Goal: Browse casually: Explore the website without a specific task or goal

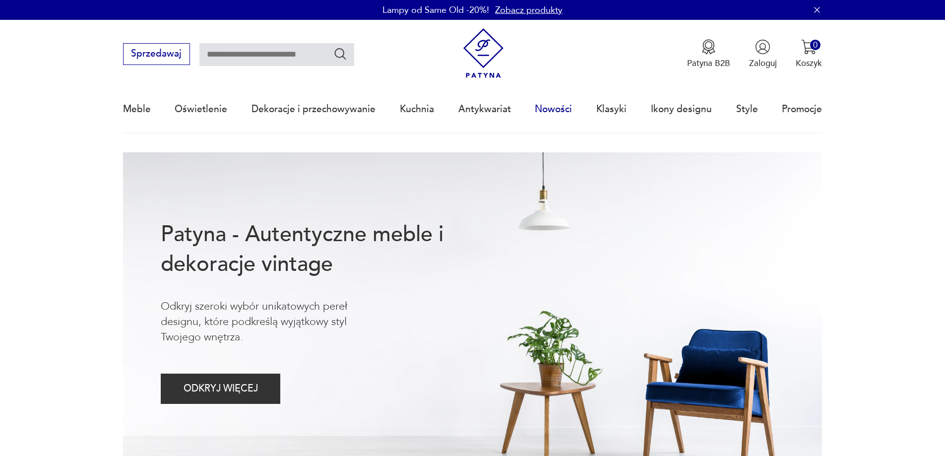
click at [545, 115] on link "Nowości" at bounding box center [553, 109] width 37 height 46
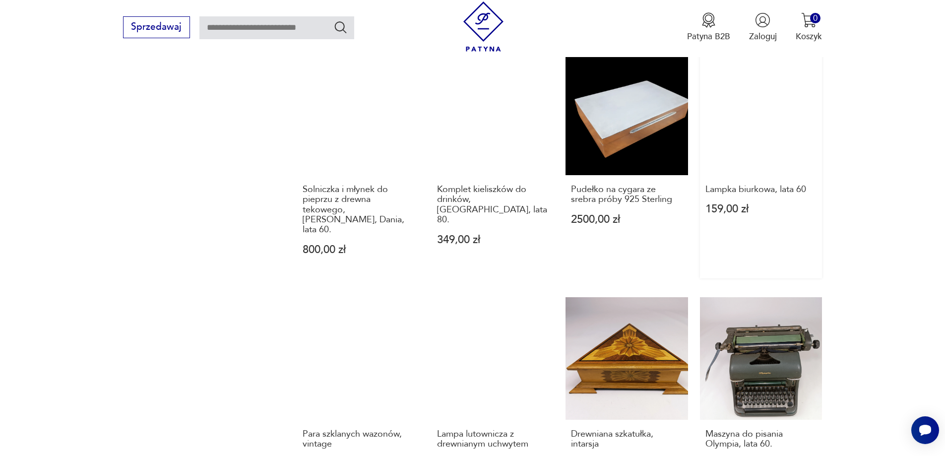
scroll to position [1011, 0]
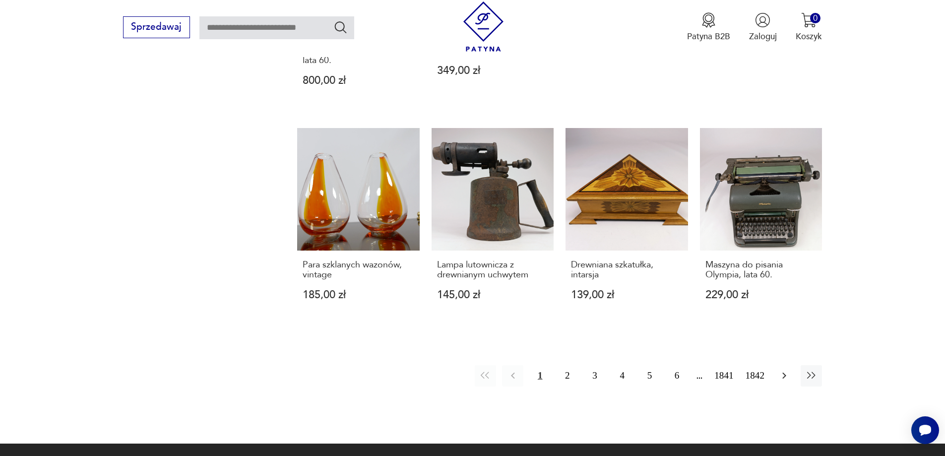
click at [785, 370] on icon "button" at bounding box center [784, 376] width 12 height 12
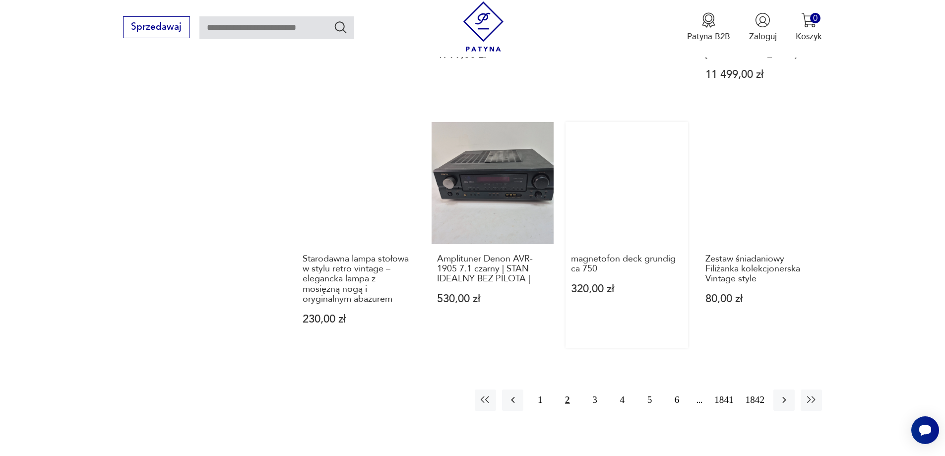
scroll to position [1012, 0]
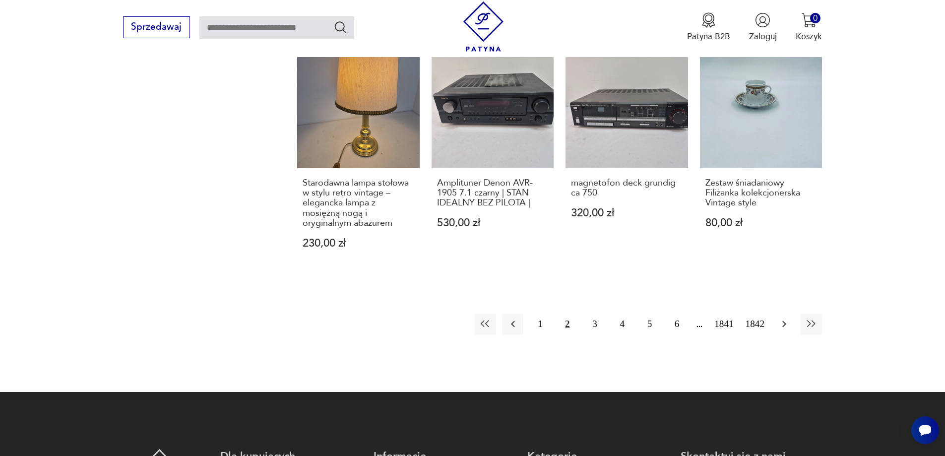
click at [781, 314] on button "button" at bounding box center [783, 324] width 21 height 21
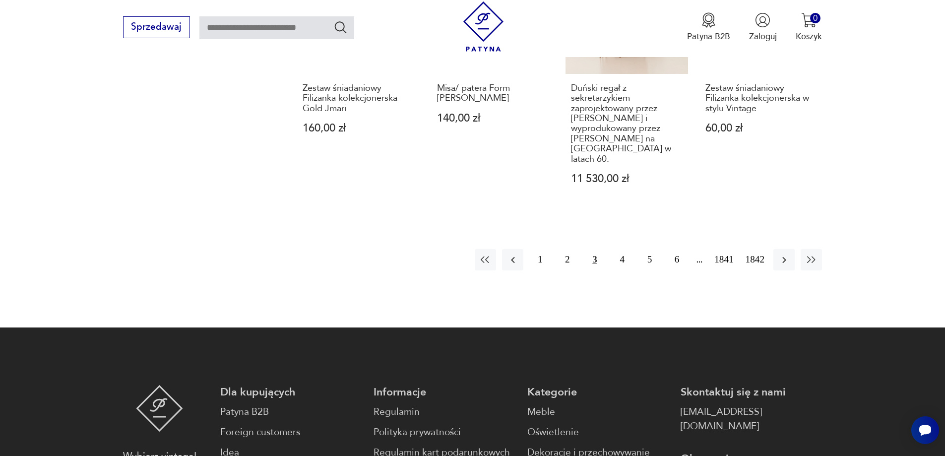
scroll to position [1111, 0]
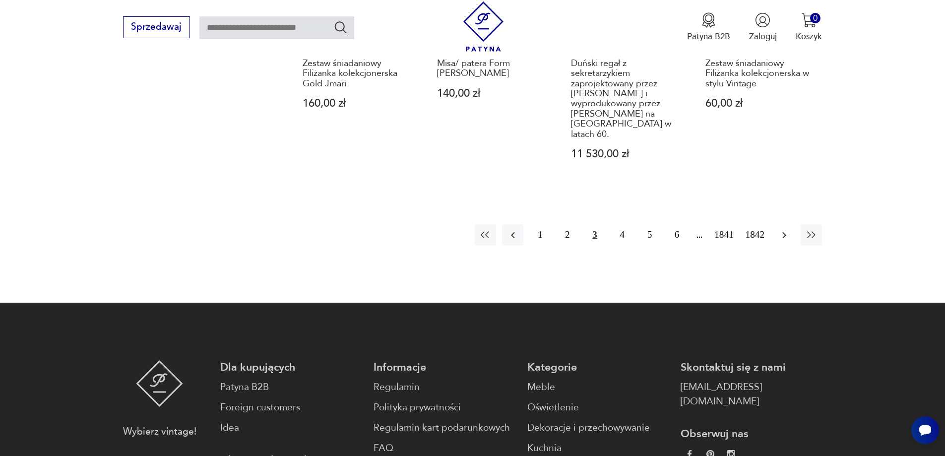
click at [788, 224] on button "button" at bounding box center [783, 234] width 21 height 21
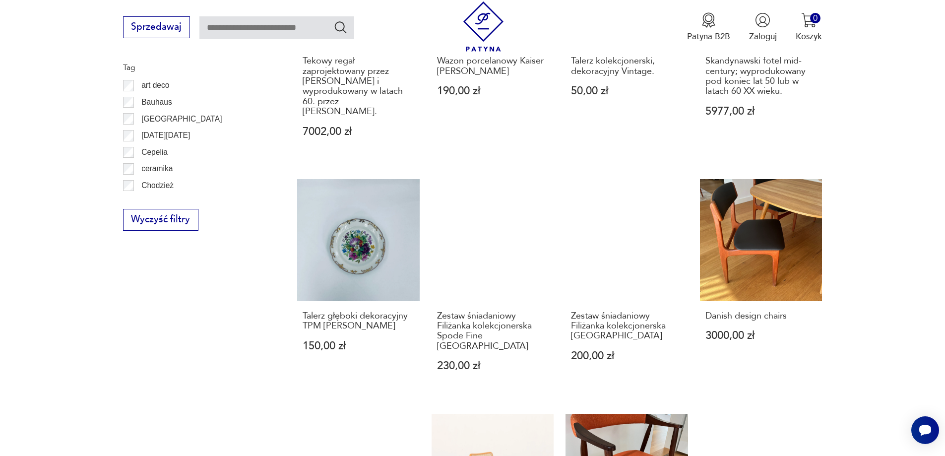
scroll to position [912, 0]
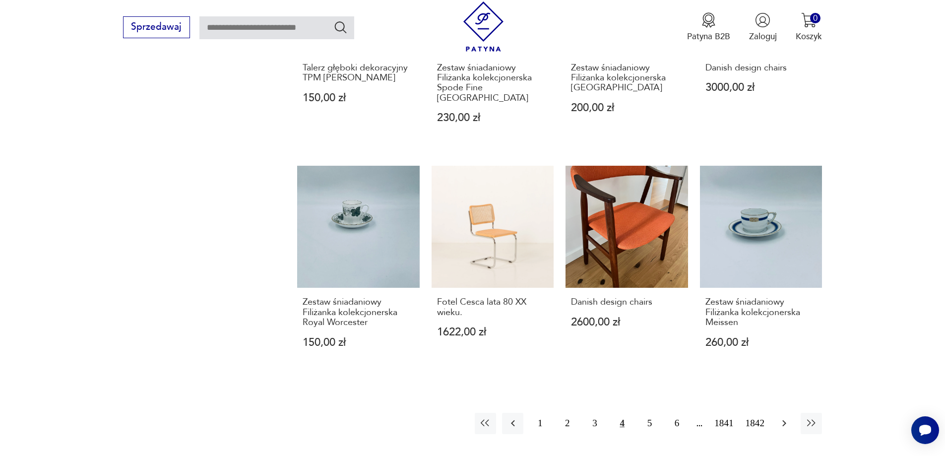
click at [784, 417] on icon "button" at bounding box center [784, 423] width 12 height 12
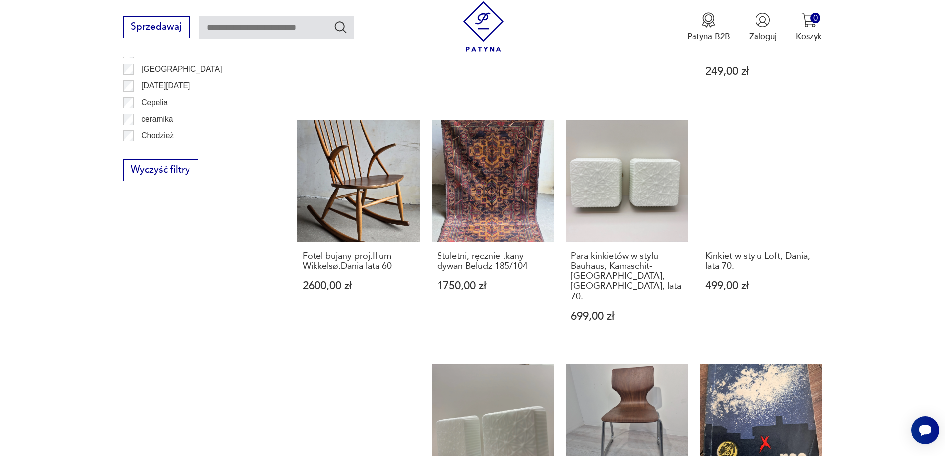
scroll to position [863, 0]
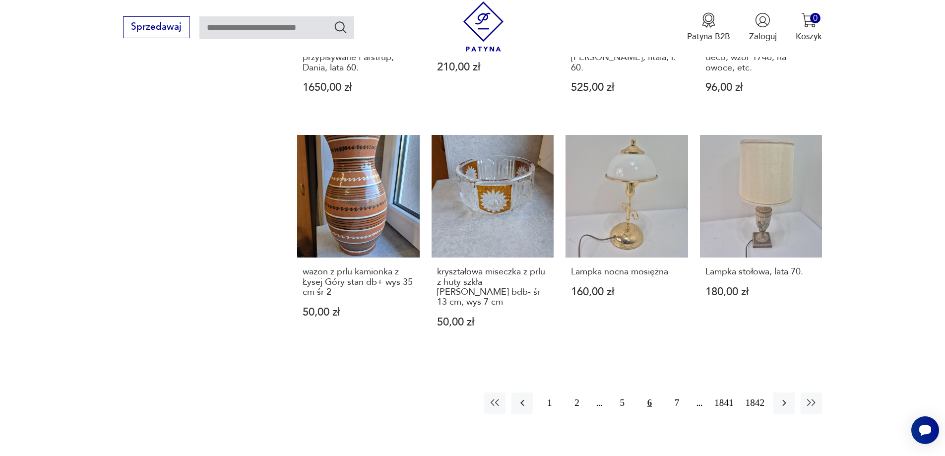
scroll to position [962, 0]
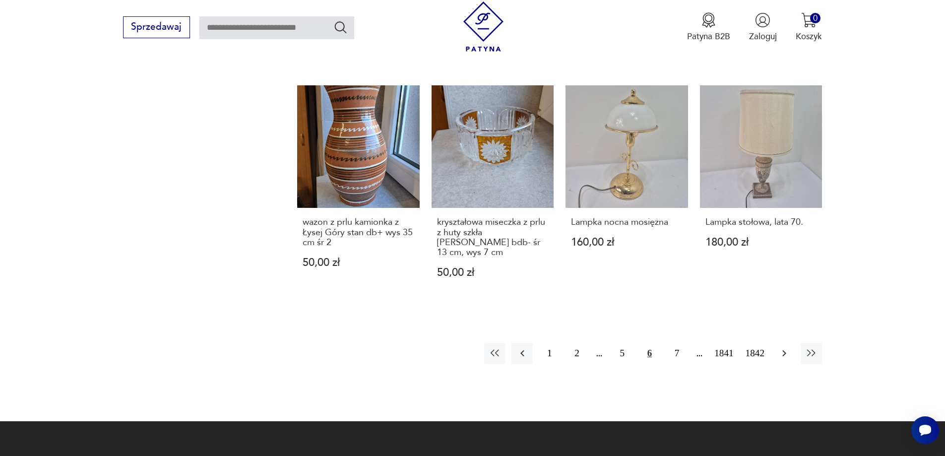
click at [790, 343] on button "button" at bounding box center [783, 353] width 21 height 21
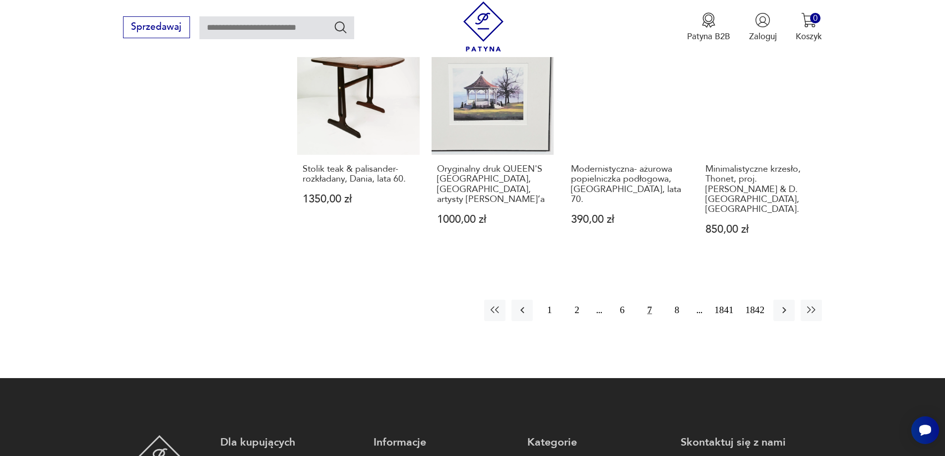
scroll to position [1012, 0]
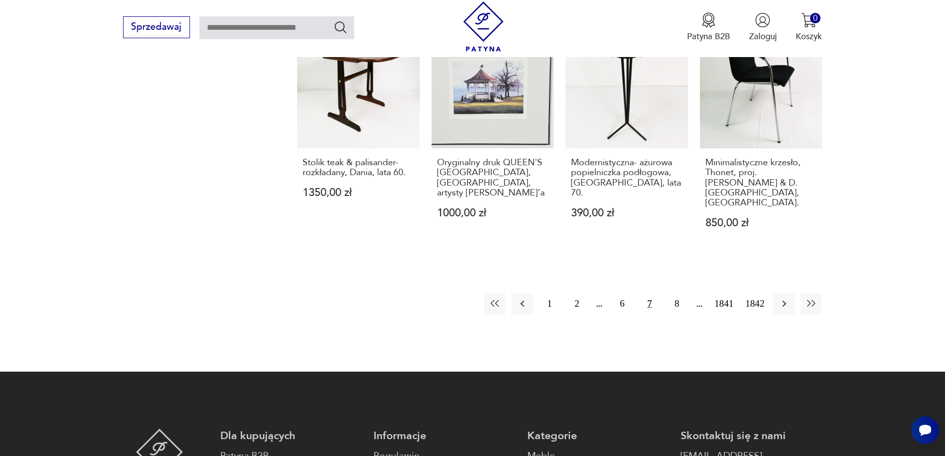
click at [772, 293] on div "1 2 6 [DATE] 1842" at bounding box center [653, 303] width 338 height 21
click at [776, 293] on button "button" at bounding box center [783, 303] width 21 height 21
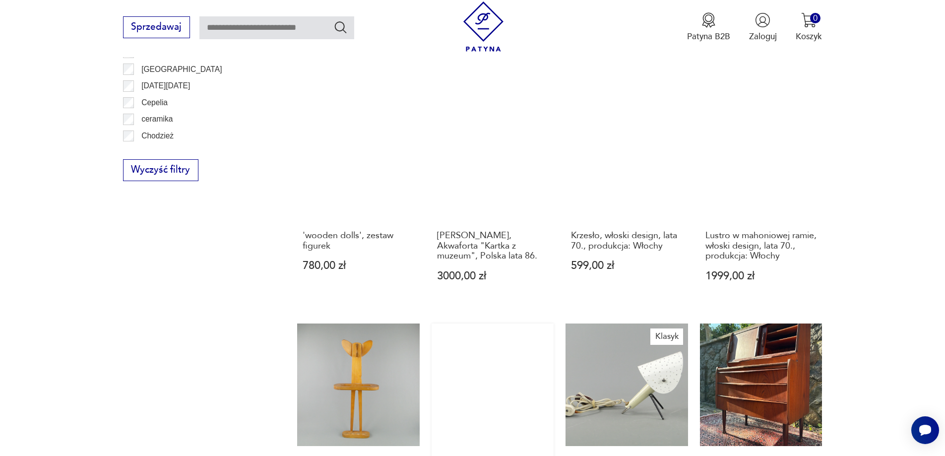
scroll to position [962, 0]
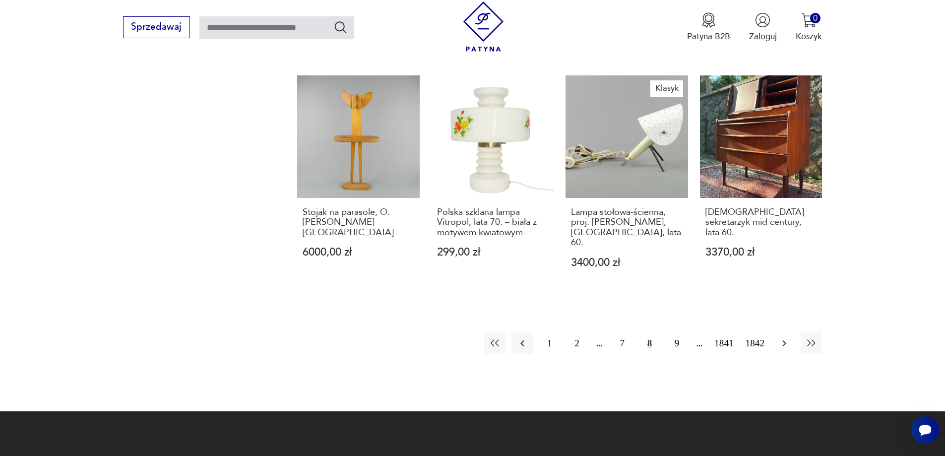
click at [782, 337] on icon "button" at bounding box center [784, 343] width 12 height 12
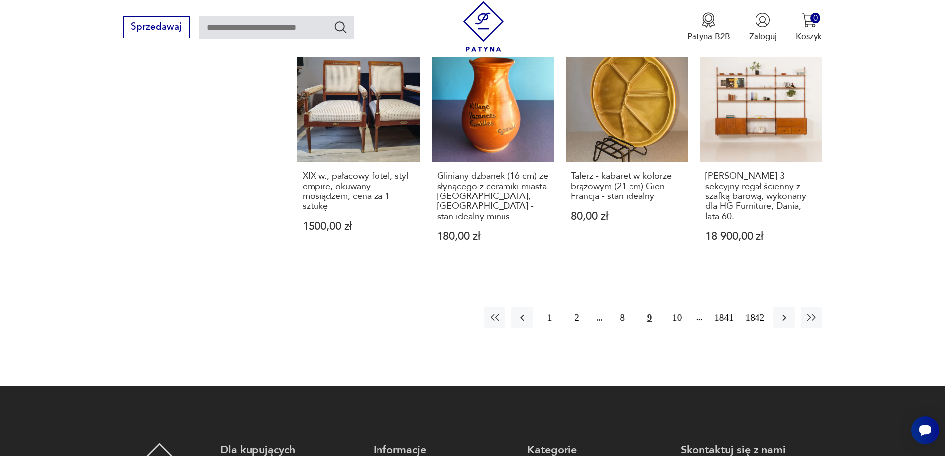
scroll to position [1012, 0]
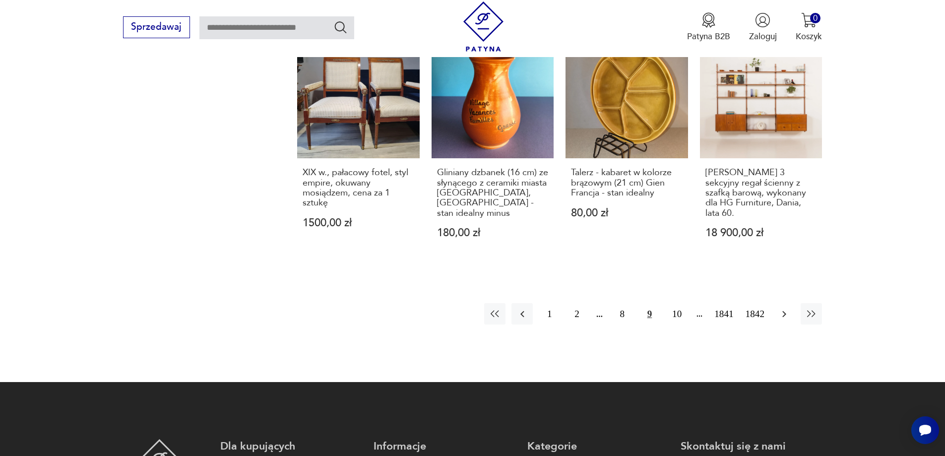
click at [786, 308] on icon "button" at bounding box center [784, 314] width 12 height 12
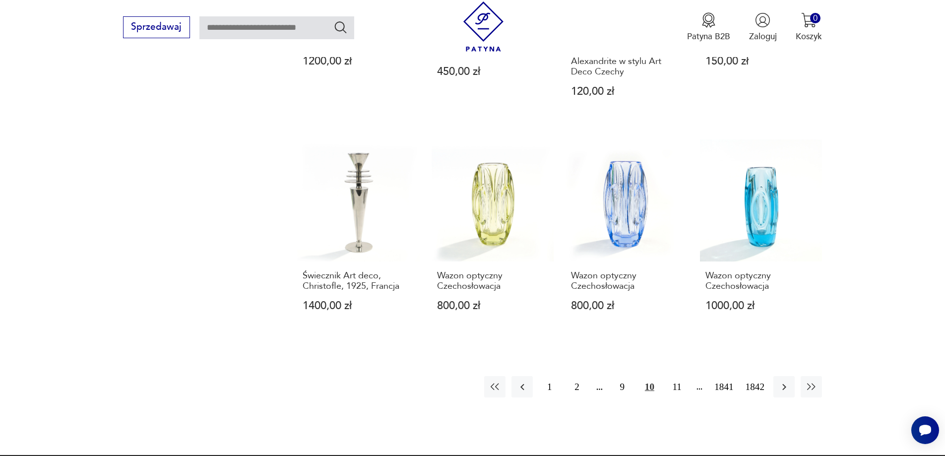
scroll to position [962, 0]
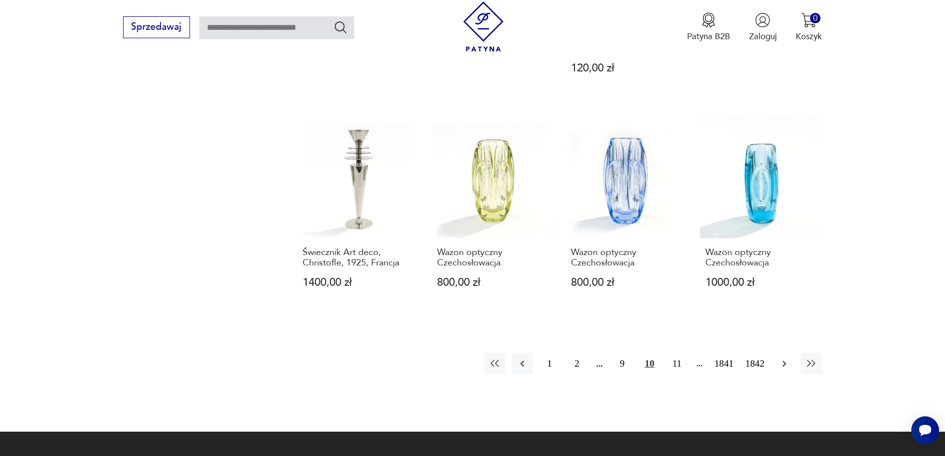
click at [785, 358] on icon "button" at bounding box center [784, 364] width 12 height 12
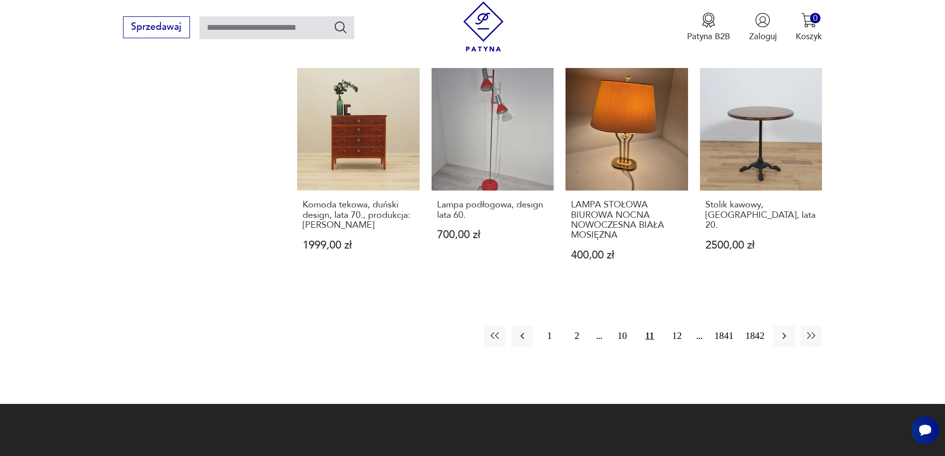
scroll to position [912, 0]
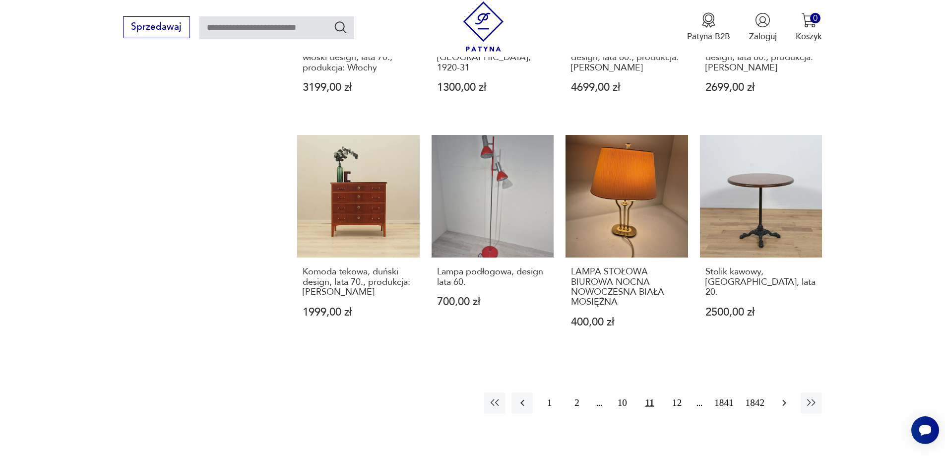
click at [783, 397] on icon "button" at bounding box center [784, 403] width 12 height 12
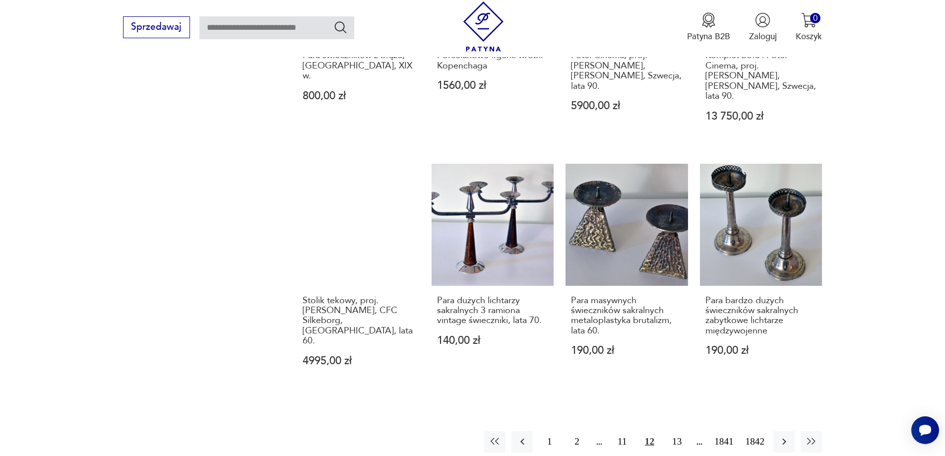
scroll to position [962, 0]
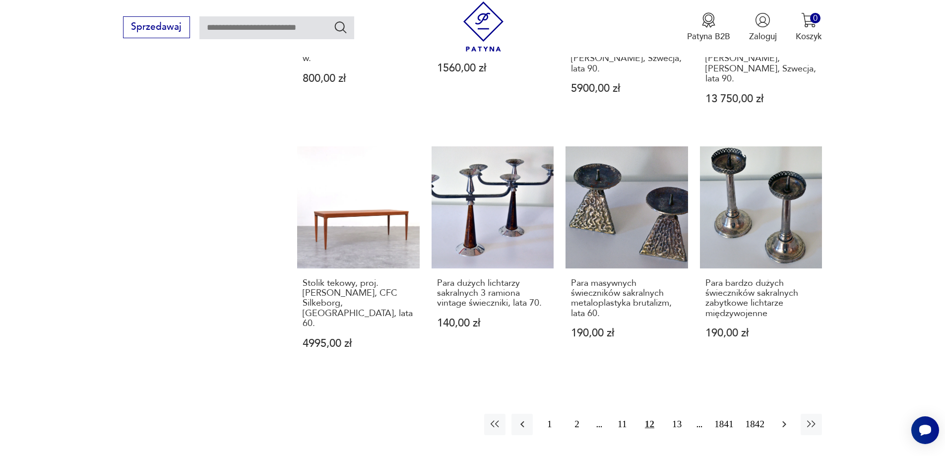
click at [789, 418] on icon "button" at bounding box center [784, 424] width 12 height 12
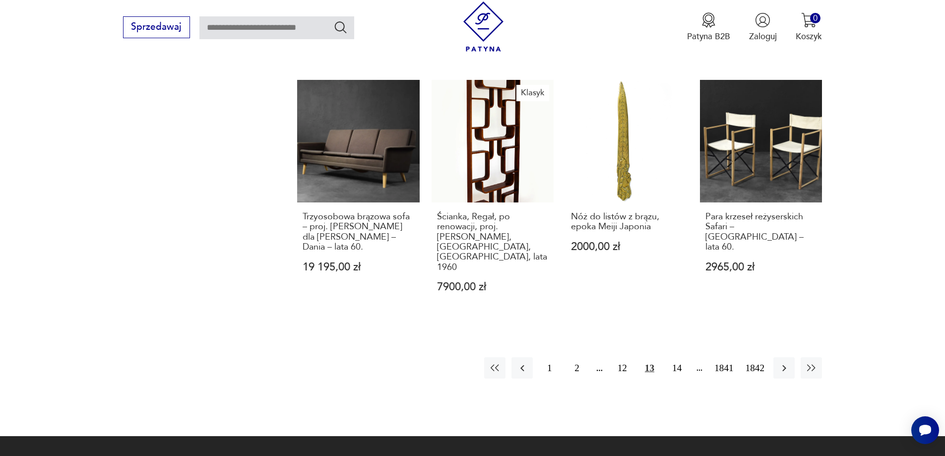
scroll to position [1024, 0]
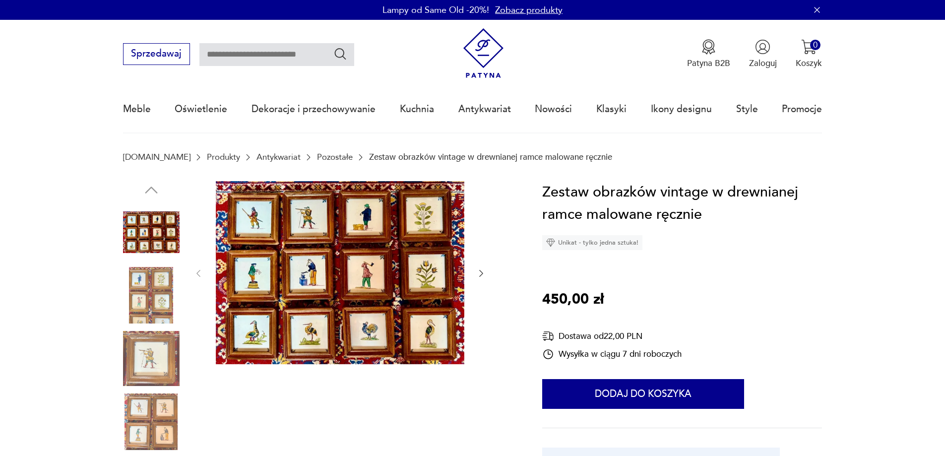
click at [429, 320] on img at bounding box center [340, 272] width 249 height 183
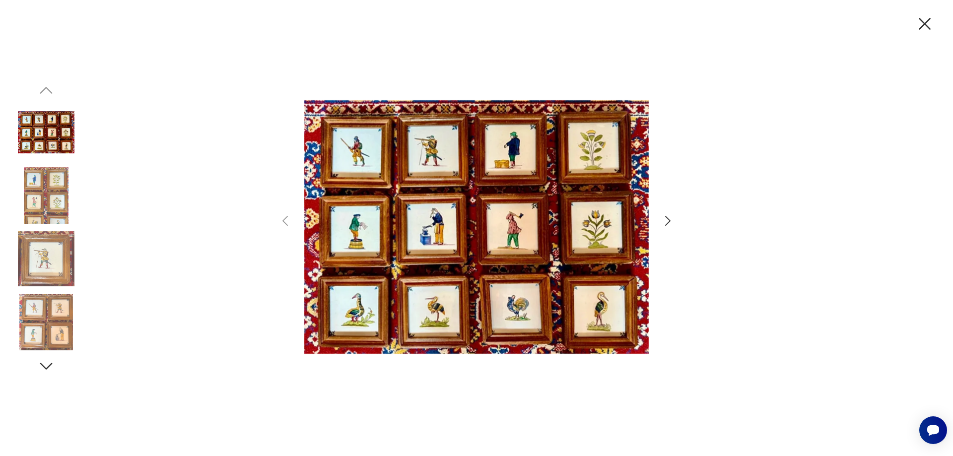
click at [437, 265] on img at bounding box center [476, 227] width 344 height 365
